Goal: Information Seeking & Learning: Learn about a topic

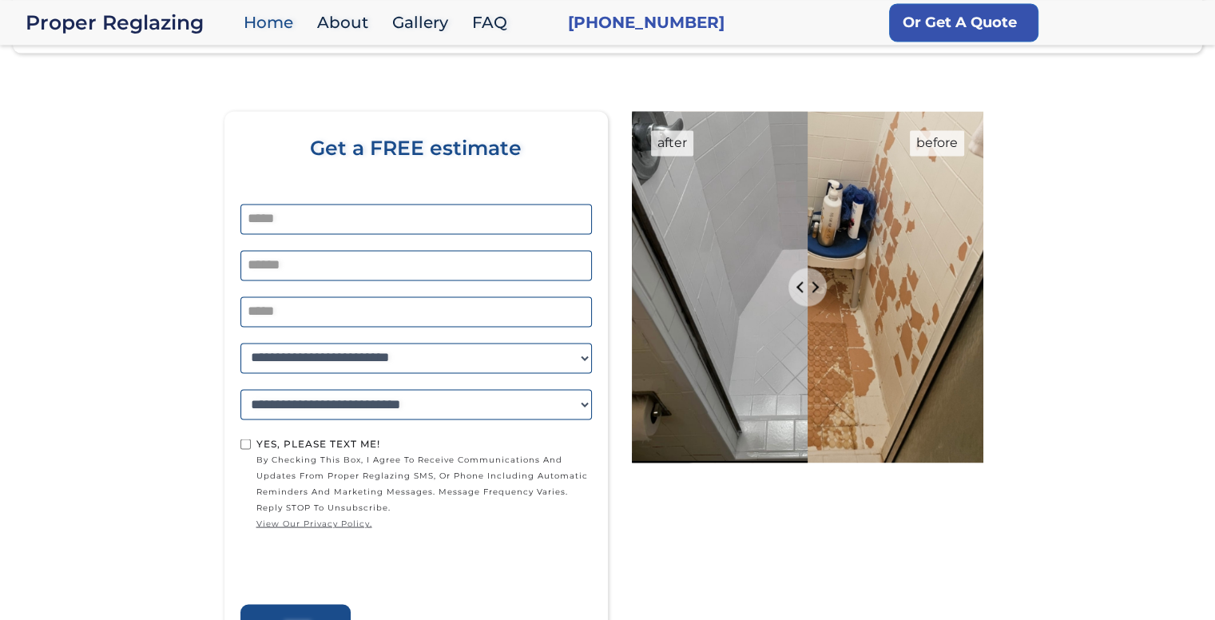
scroll to position [2639, 0]
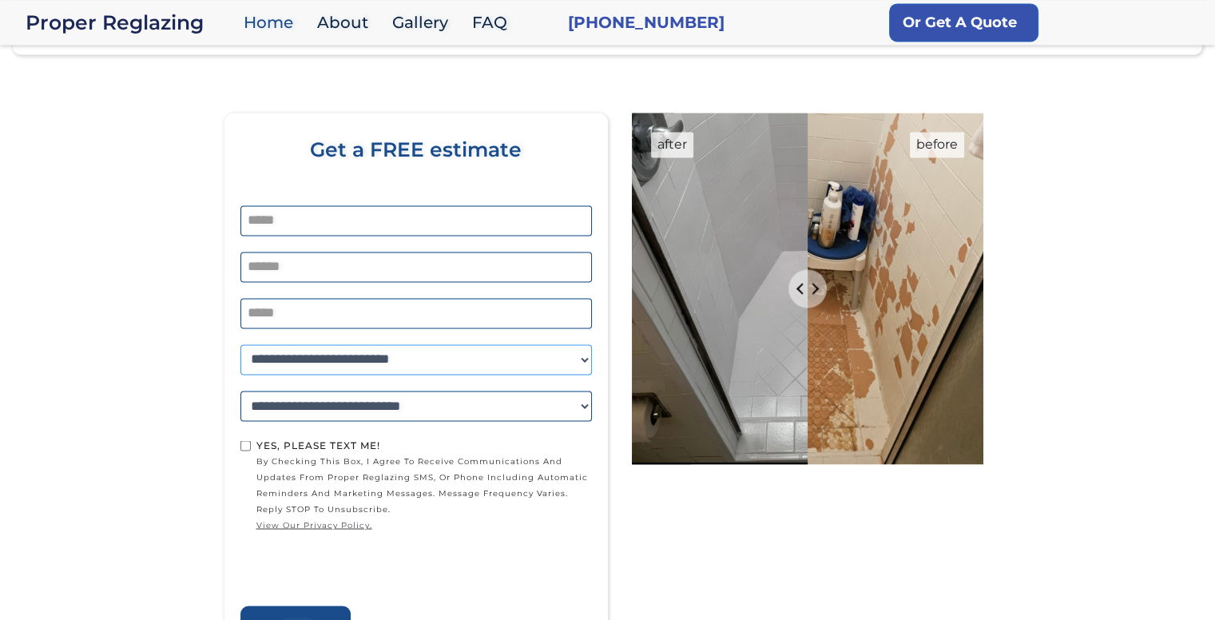
click at [297, 351] on select "**********" at bounding box center [415, 359] width 351 height 30
select select "*******"
click at [240, 344] on select "**********" at bounding box center [415, 359] width 351 height 30
click at [189, 361] on section "**********" at bounding box center [608, 372] width 1190 height 593
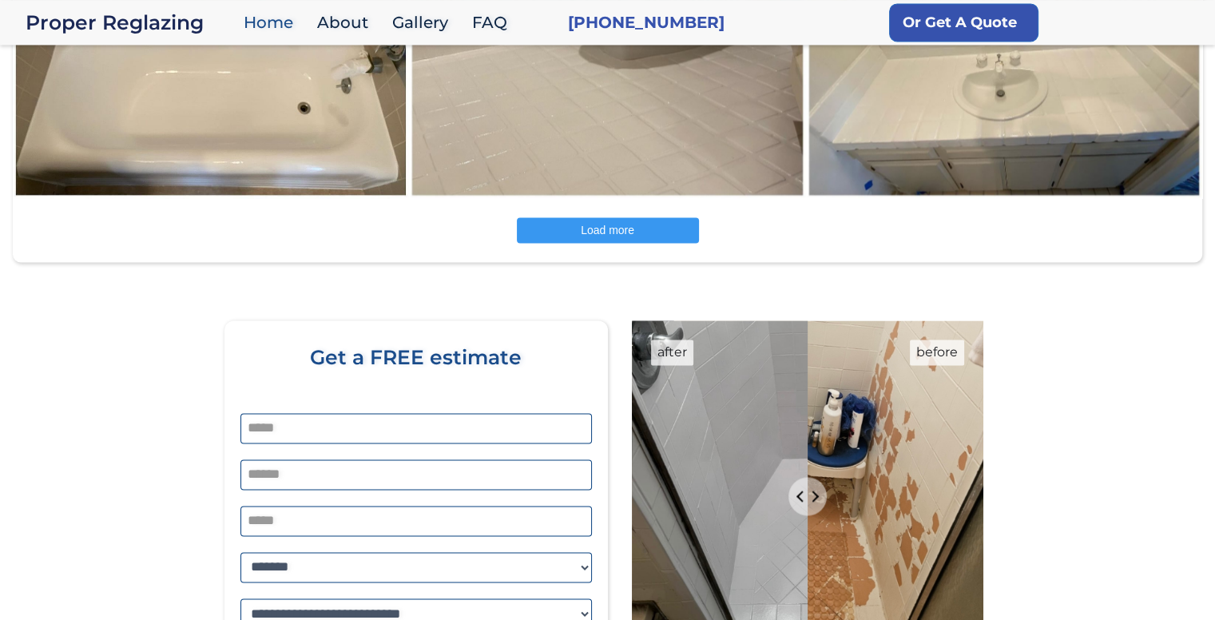
scroll to position [2400, 0]
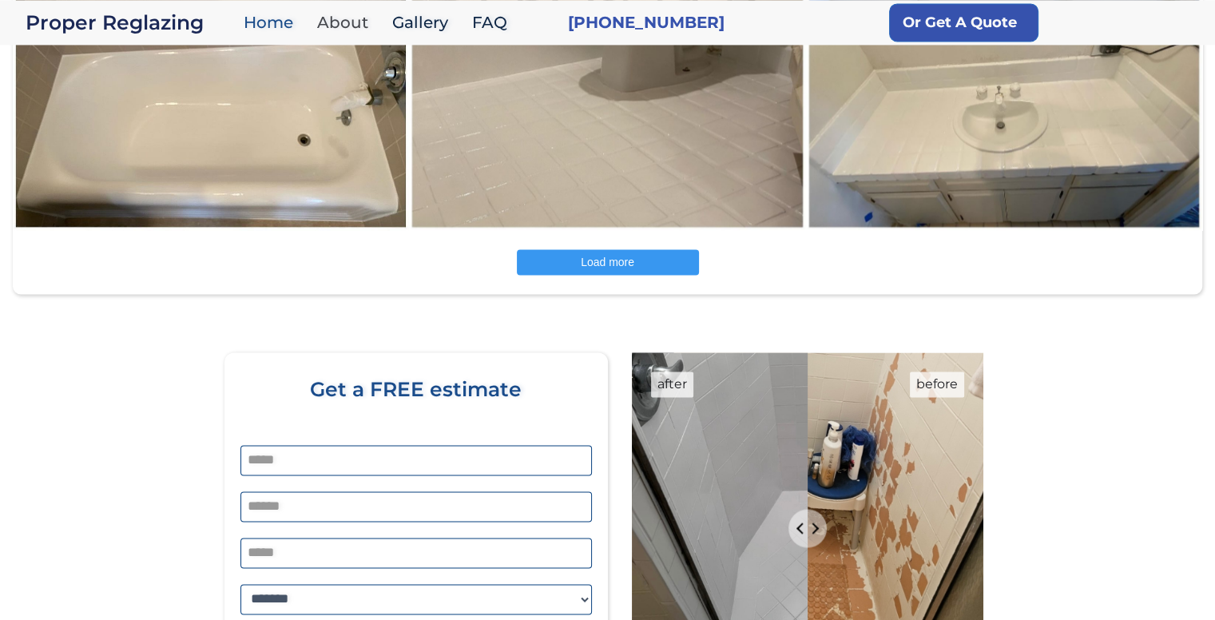
click at [342, 18] on link "About" at bounding box center [346, 23] width 75 height 34
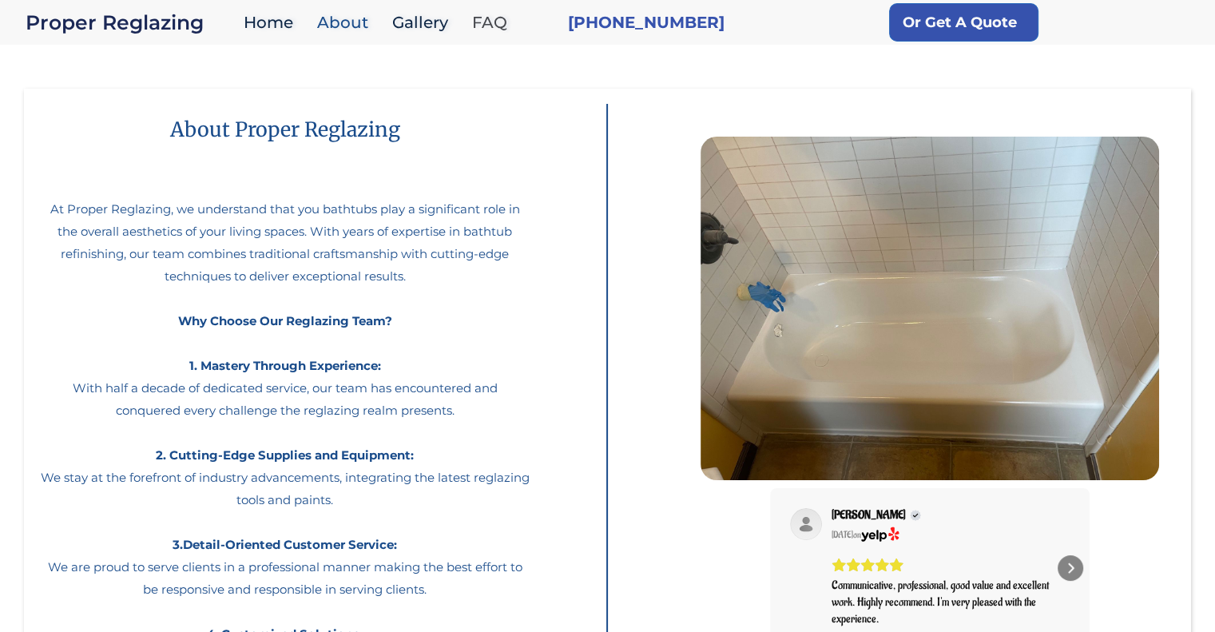
click at [489, 28] on link "FAQ" at bounding box center [493, 23] width 59 height 34
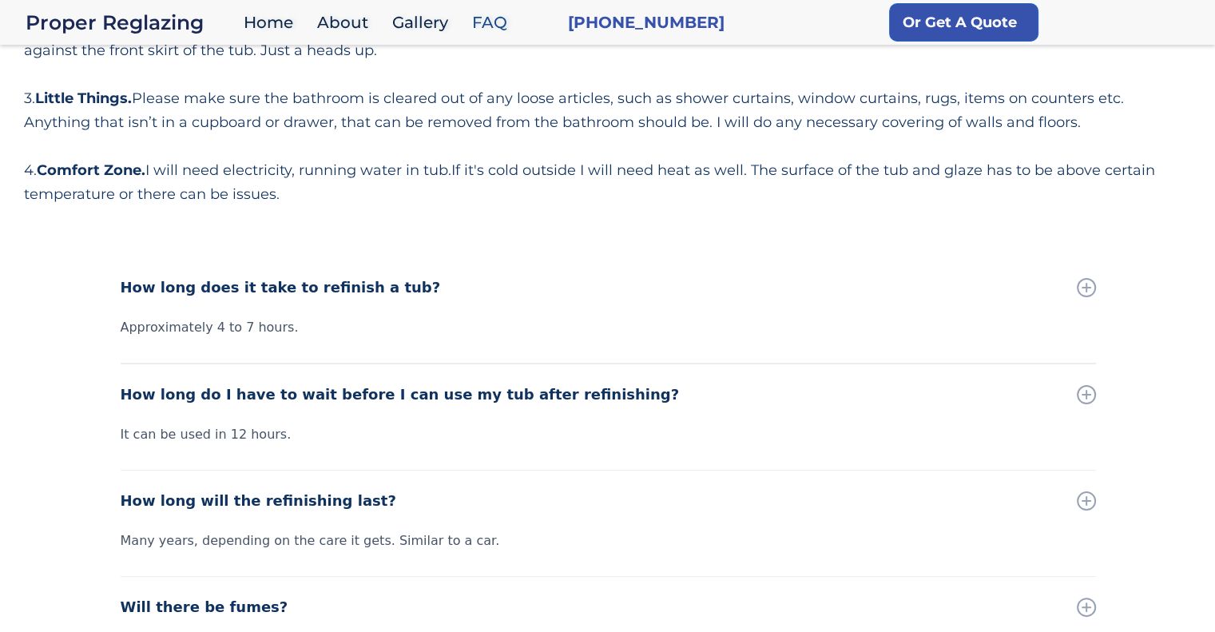
scroll to position [240, 0]
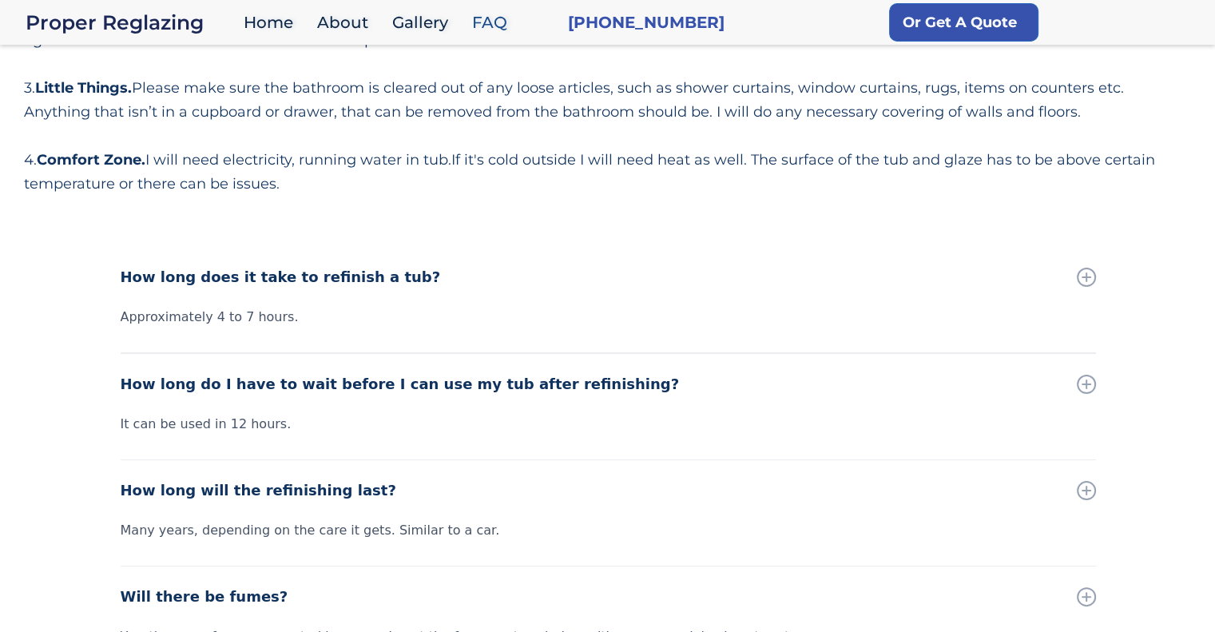
click at [1091, 290] on div "How long does it take to refinish a tub?" at bounding box center [608, 277] width 975 height 61
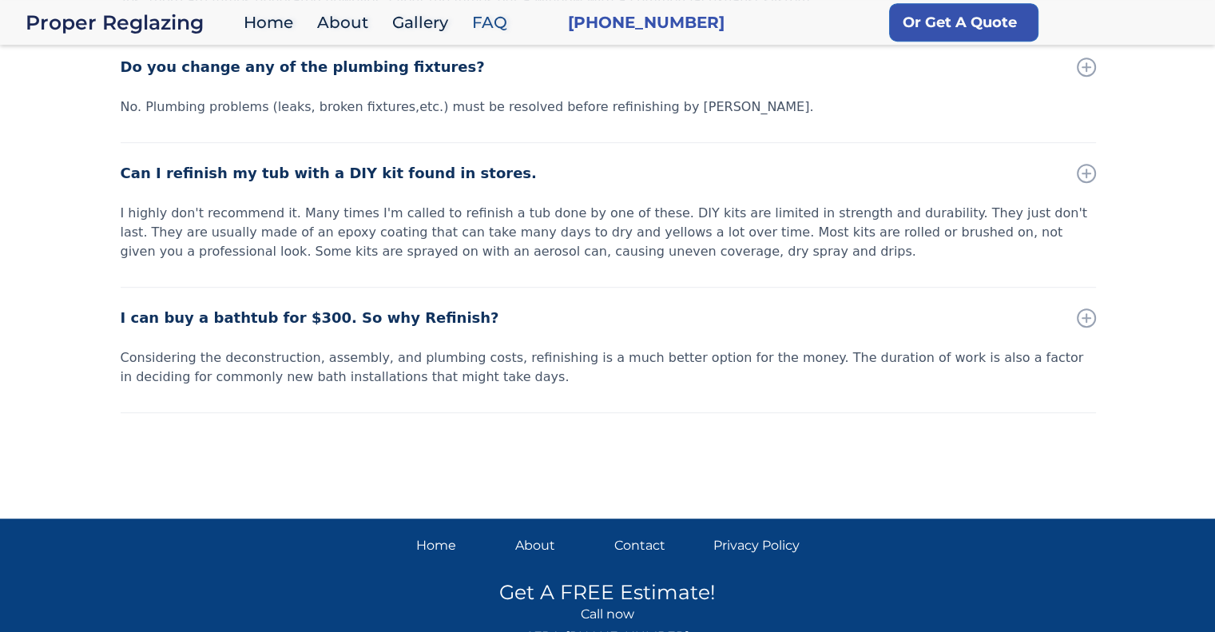
scroll to position [936, 0]
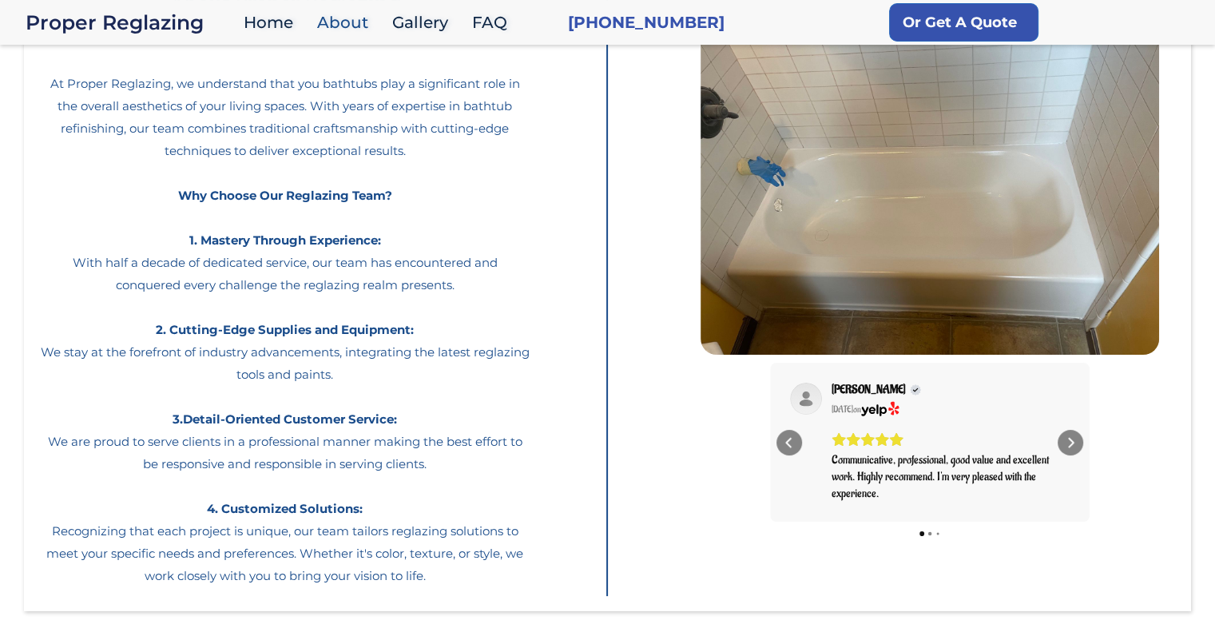
scroll to position [160, 0]
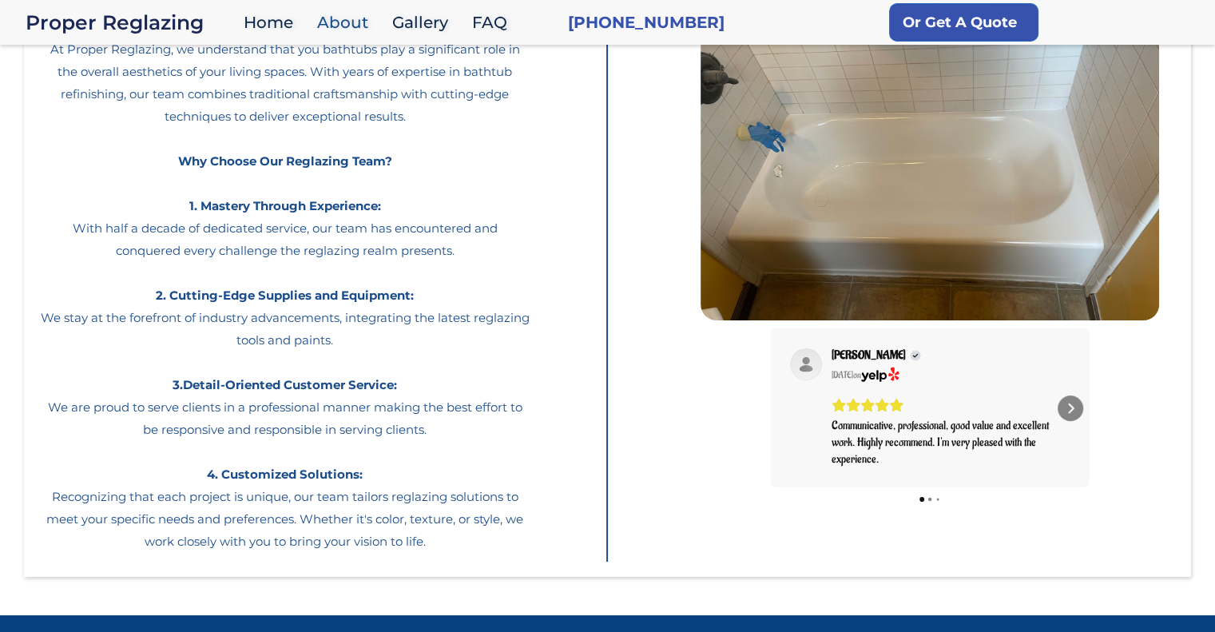
click at [887, 373] on icon "Carousel" at bounding box center [874, 377] width 26 height 12
click at [1078, 409] on div "Next" at bounding box center [1071, 408] width 26 height 26
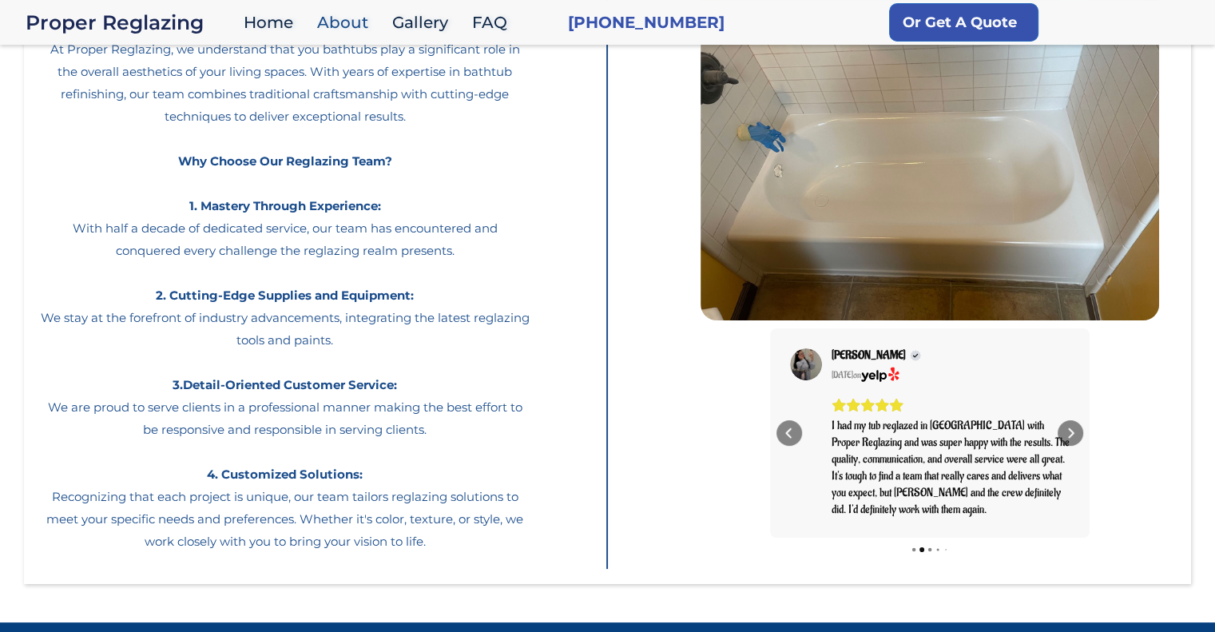
click at [853, 375] on div "May 30" at bounding box center [843, 375] width 22 height 13
click at [884, 375] on icon "Carousel" at bounding box center [874, 377] width 26 height 12
click at [798, 362] on img "Carousel" at bounding box center [806, 364] width 32 height 32
click at [1081, 432] on div "Next" at bounding box center [1071, 433] width 26 height 26
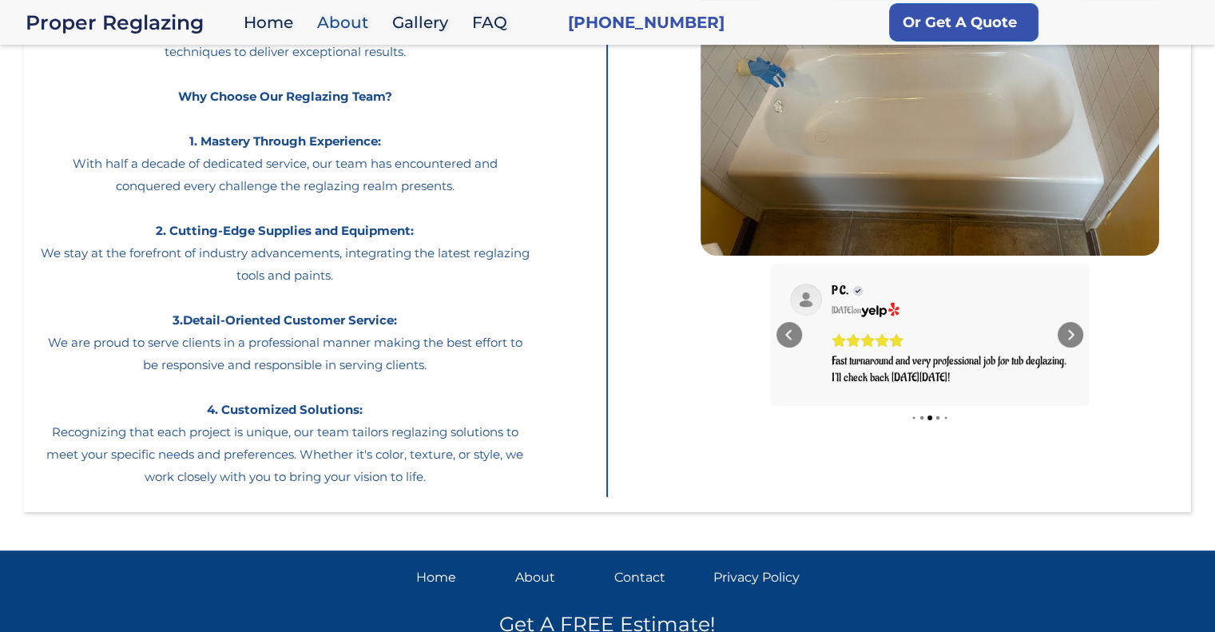
scroll to position [318, 0]
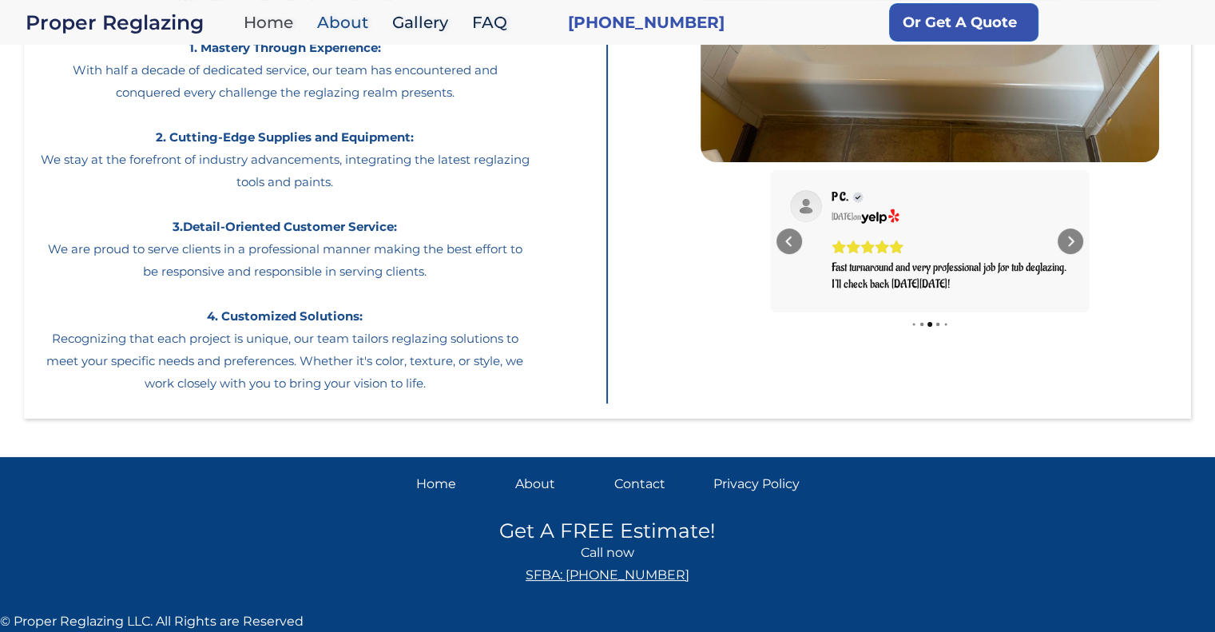
click at [280, 16] on link "Home" at bounding box center [272, 23] width 73 height 34
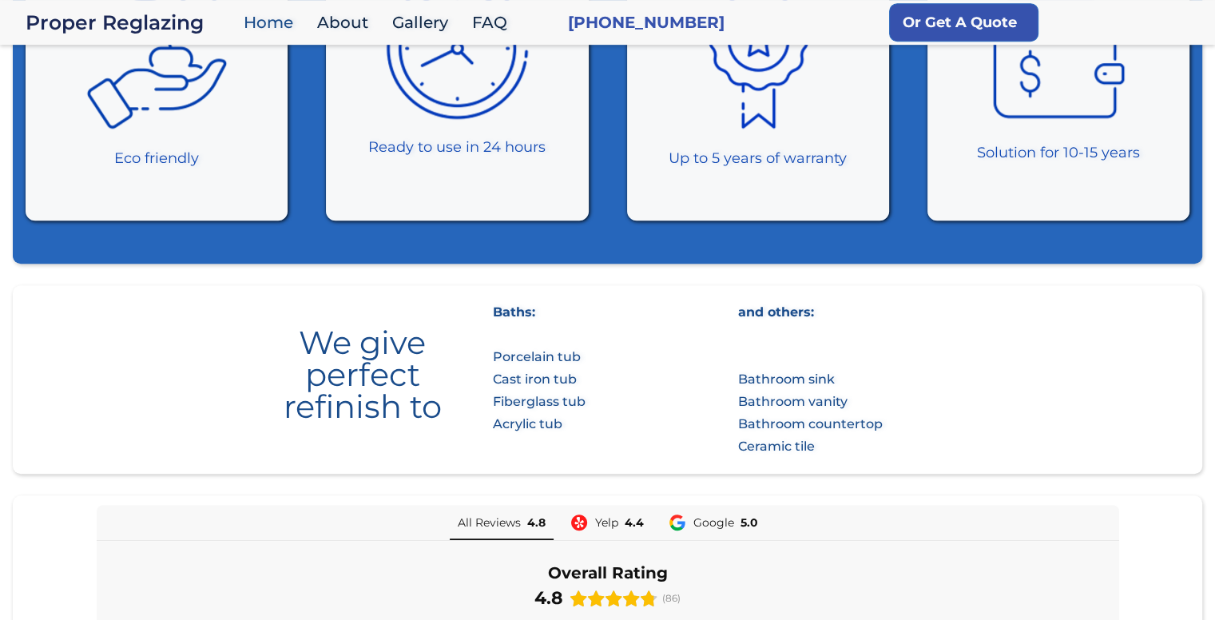
scroll to position [1039, 0]
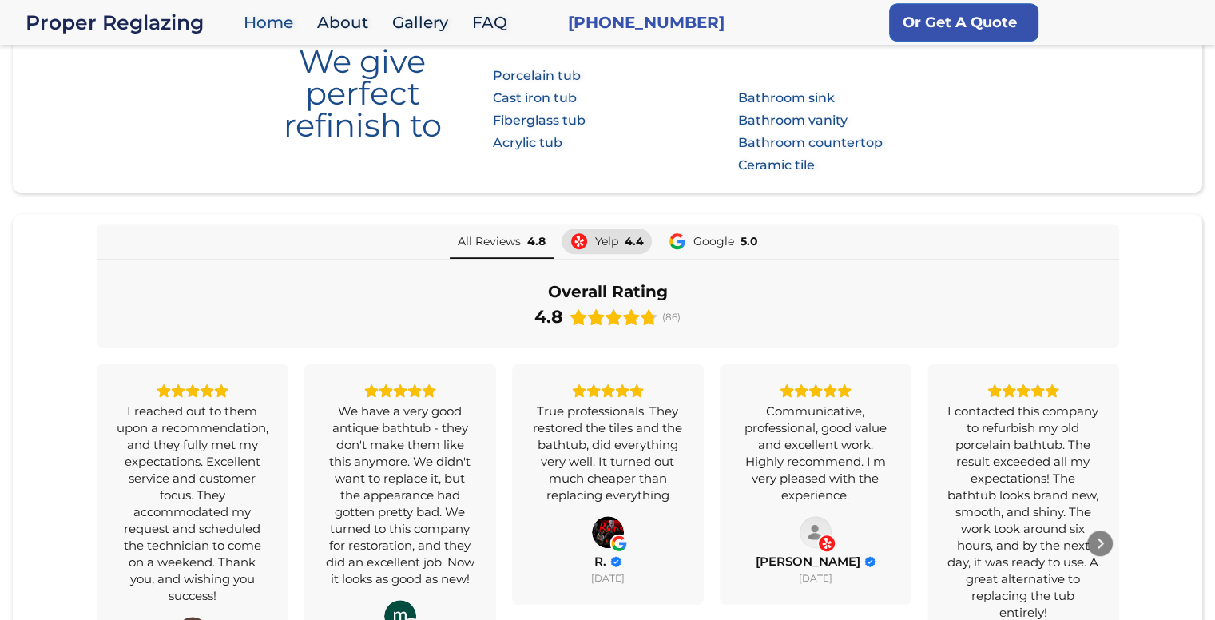
click at [607, 236] on span "Yelp" at bounding box center [606, 241] width 23 height 11
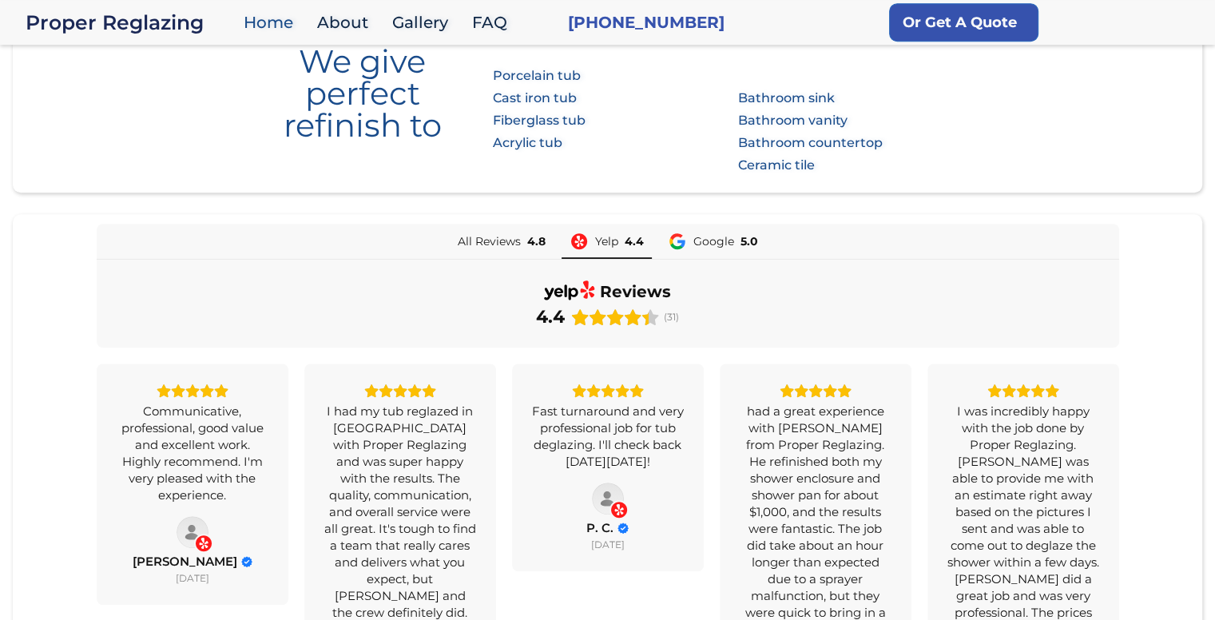
click at [582, 284] on icon at bounding box center [569, 292] width 51 height 26
click at [554, 328] on div "reviews 4.4 (31)" at bounding box center [608, 304] width 1023 height 88
click at [561, 320] on div "4.4" at bounding box center [550, 317] width 29 height 22
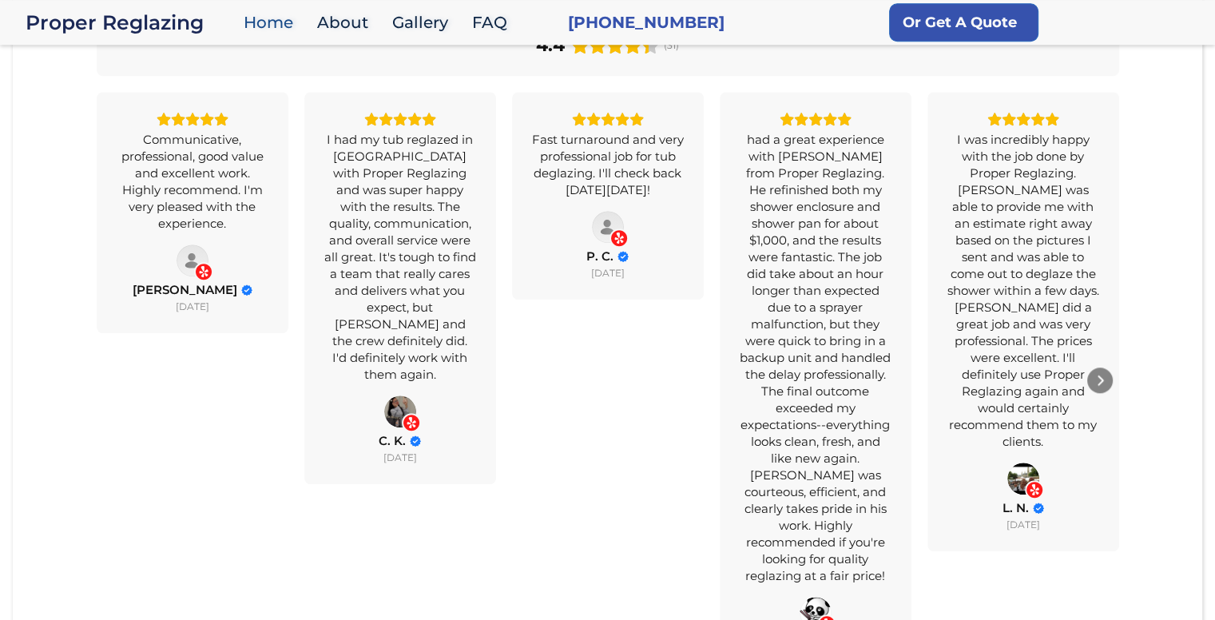
scroll to position [1278, 0]
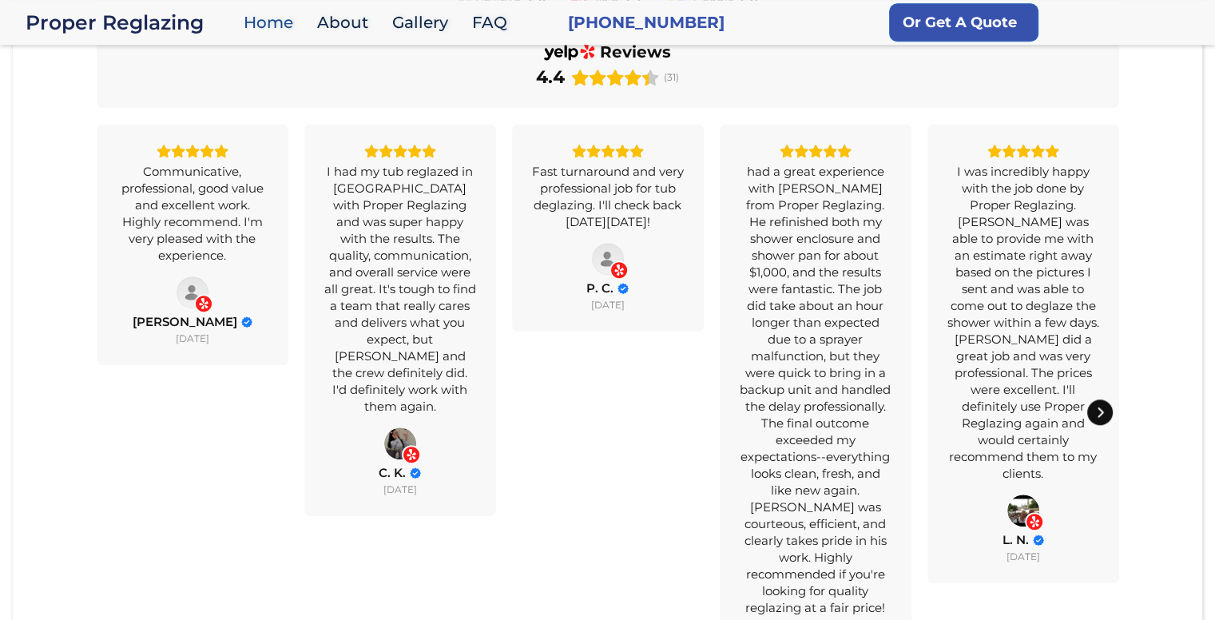
click at [1094, 404] on div "Next" at bounding box center [1100, 412] width 26 height 26
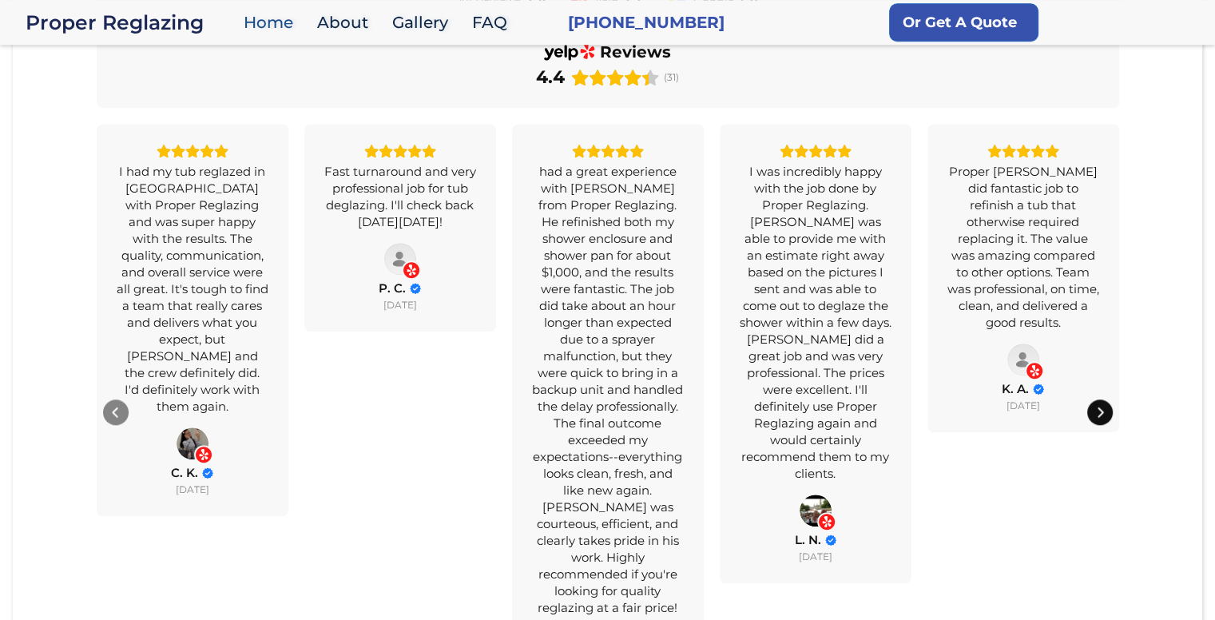
click at [1102, 406] on icon "Next" at bounding box center [1100, 412] width 13 height 13
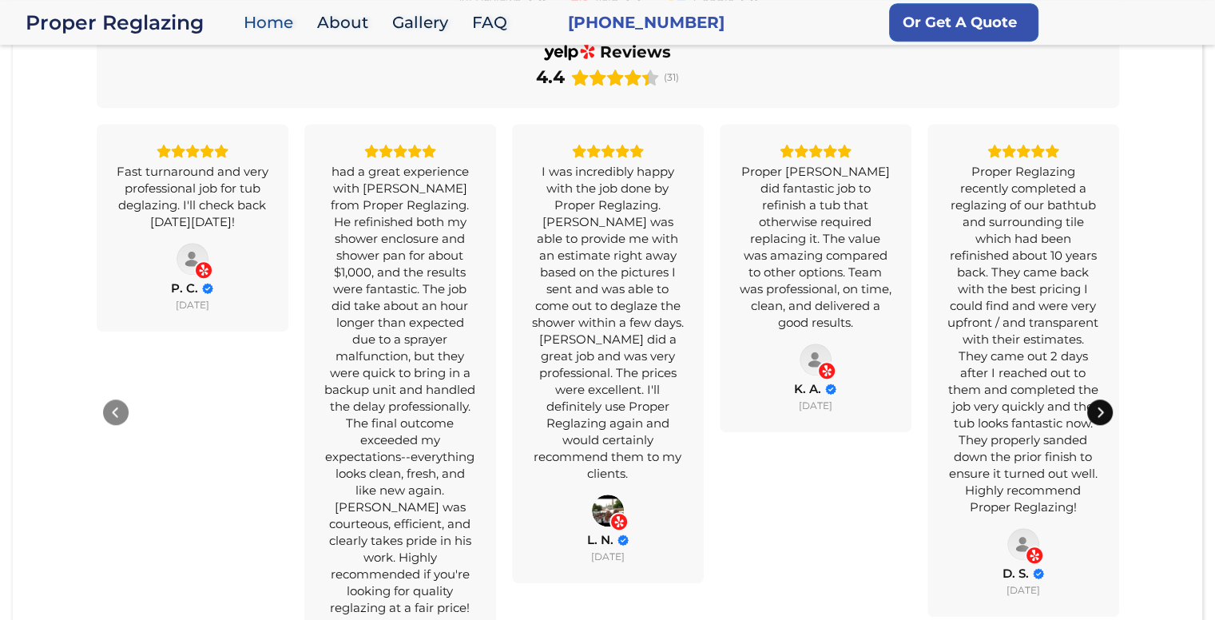
click at [1102, 406] on icon "Next" at bounding box center [1100, 412] width 13 height 13
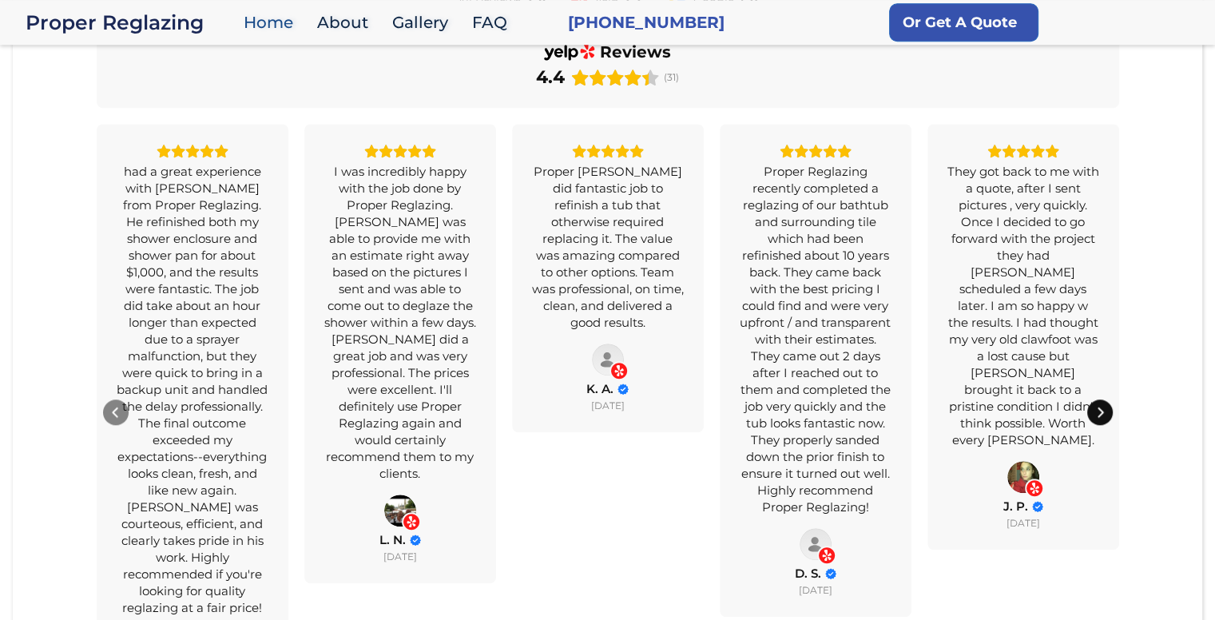
click at [1102, 406] on icon "Next" at bounding box center [1100, 412] width 13 height 13
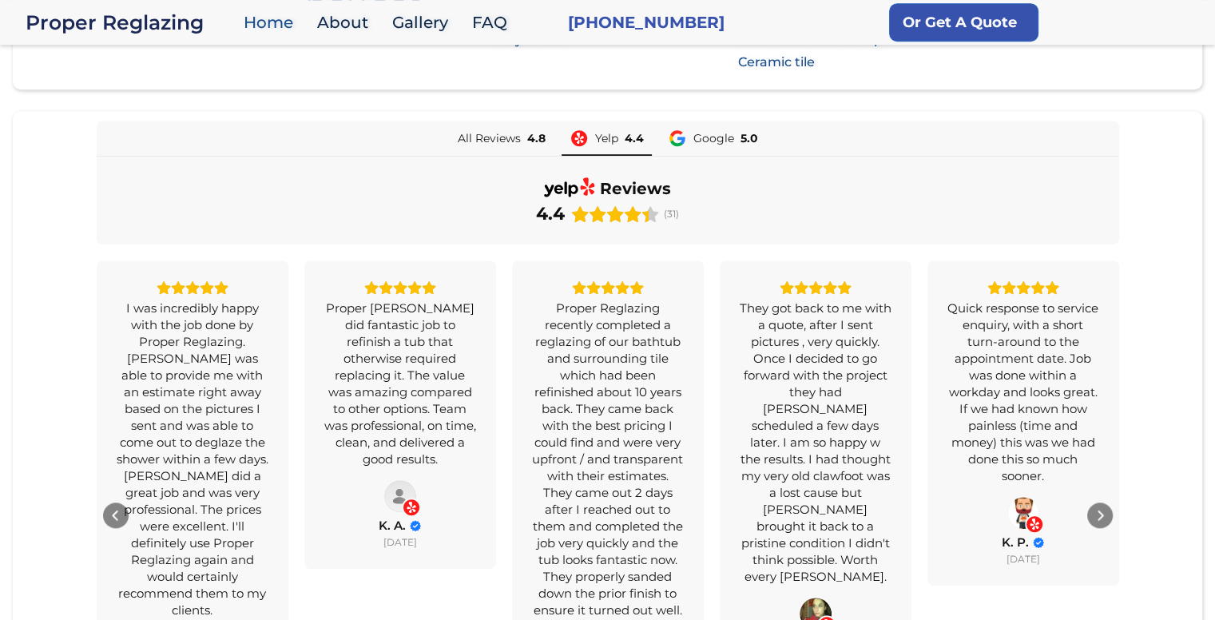
scroll to position [1039, 0]
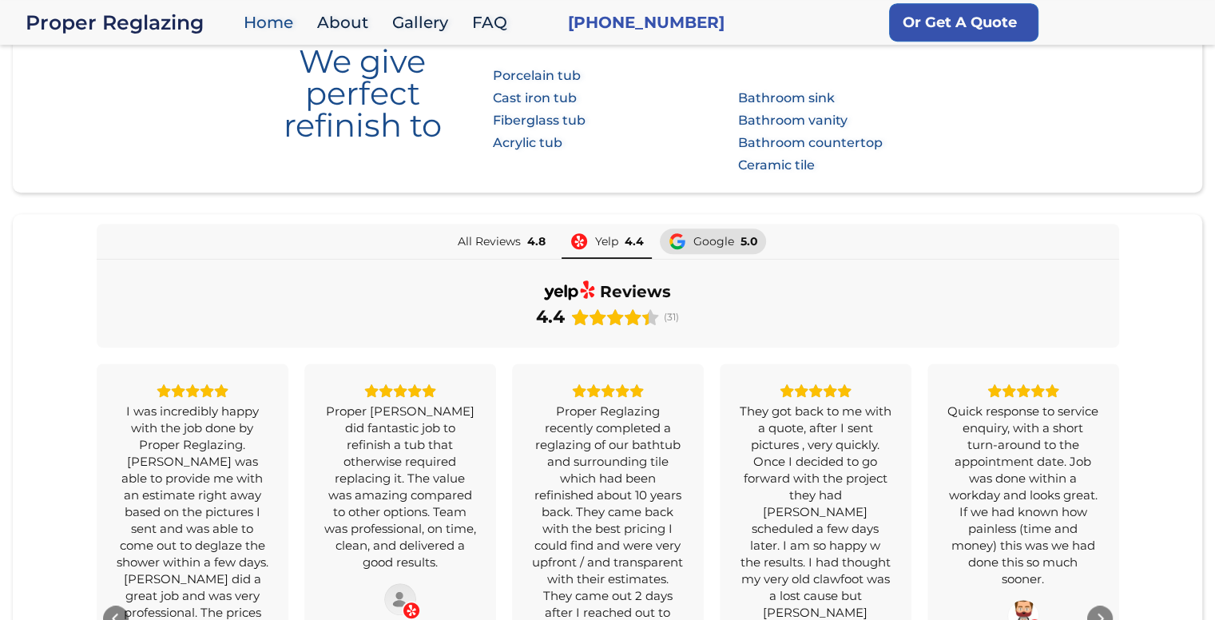
click at [712, 248] on div "Google 5.0" at bounding box center [713, 241] width 90 height 19
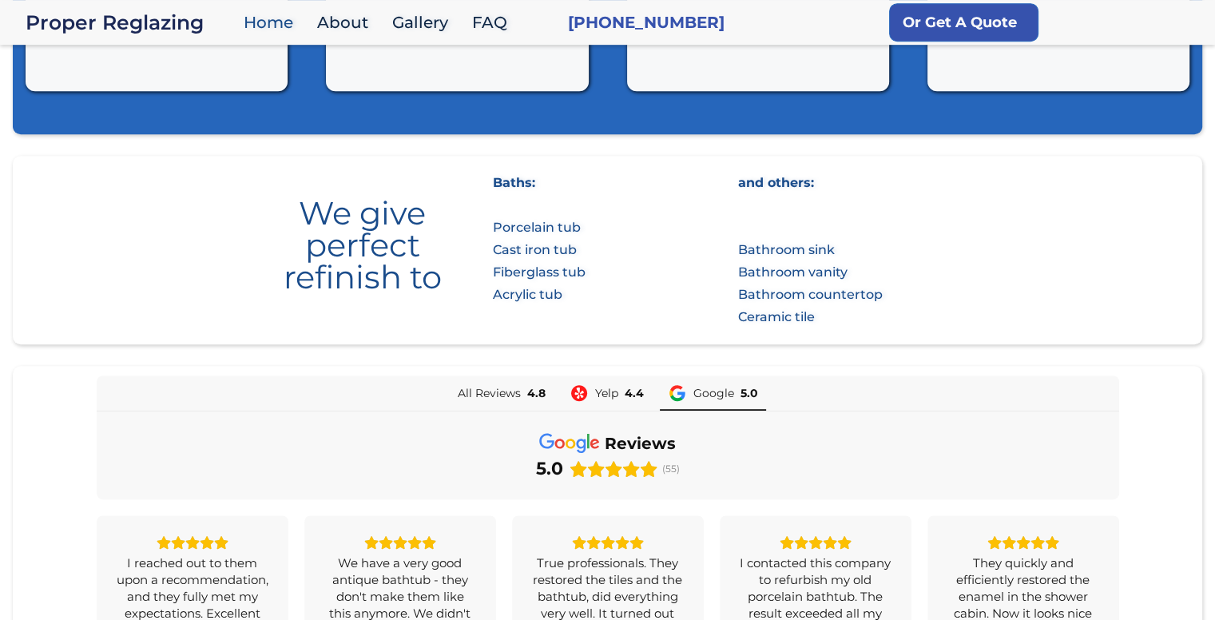
scroll to position [879, 0]
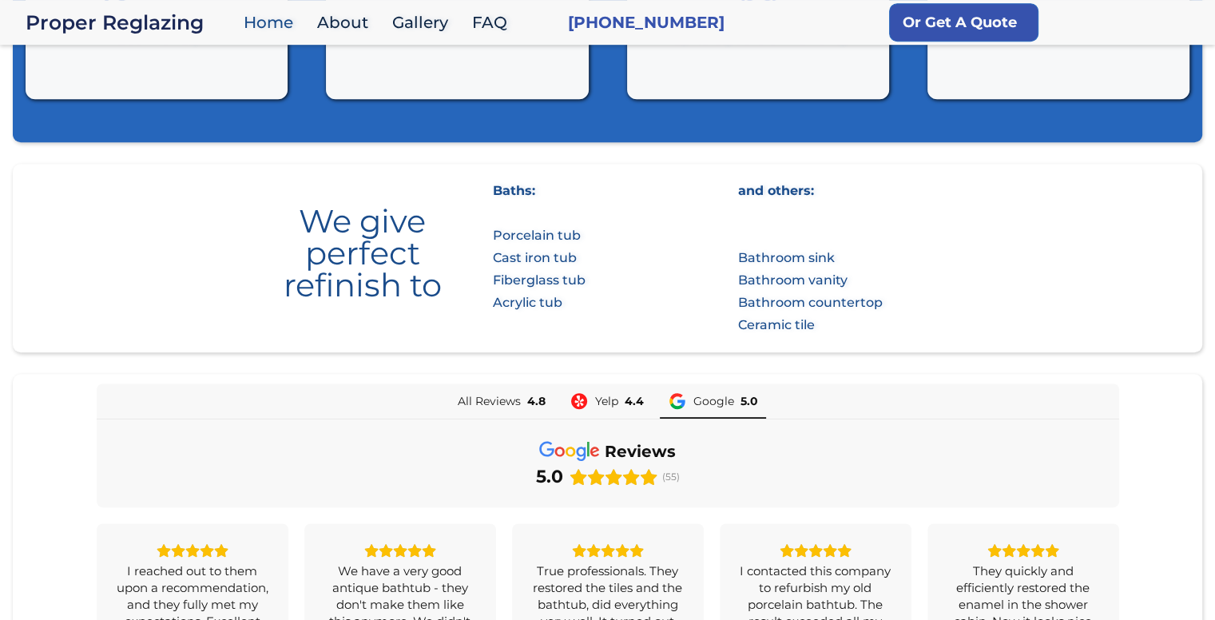
click at [538, 280] on div "Baths: Porcelain tub Cast iron tub Fiberglass tub Acrylic tub" at bounding box center [539, 247] width 93 height 134
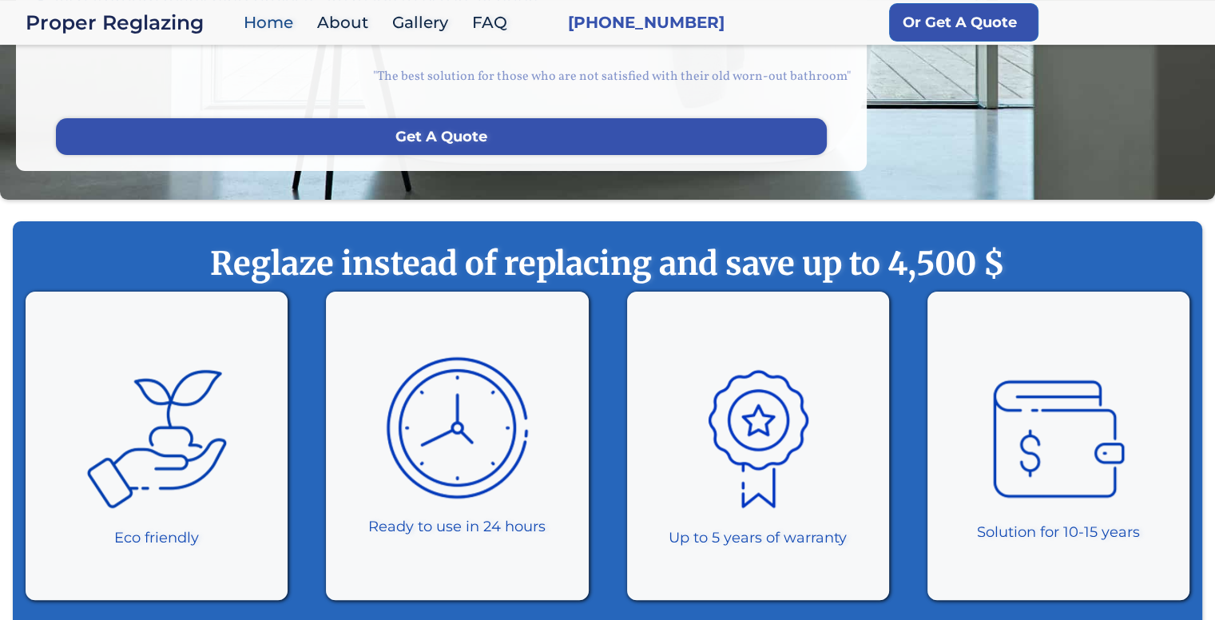
scroll to position [399, 0]
